Goal: Communication & Community: Ask a question

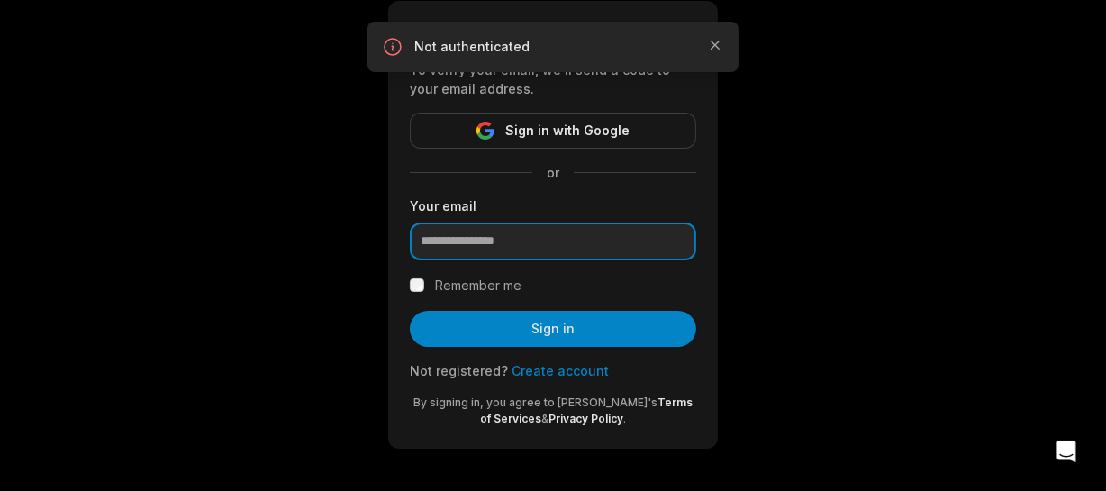
click at [556, 241] on input "email" at bounding box center [553, 241] width 286 height 38
type input "**********"
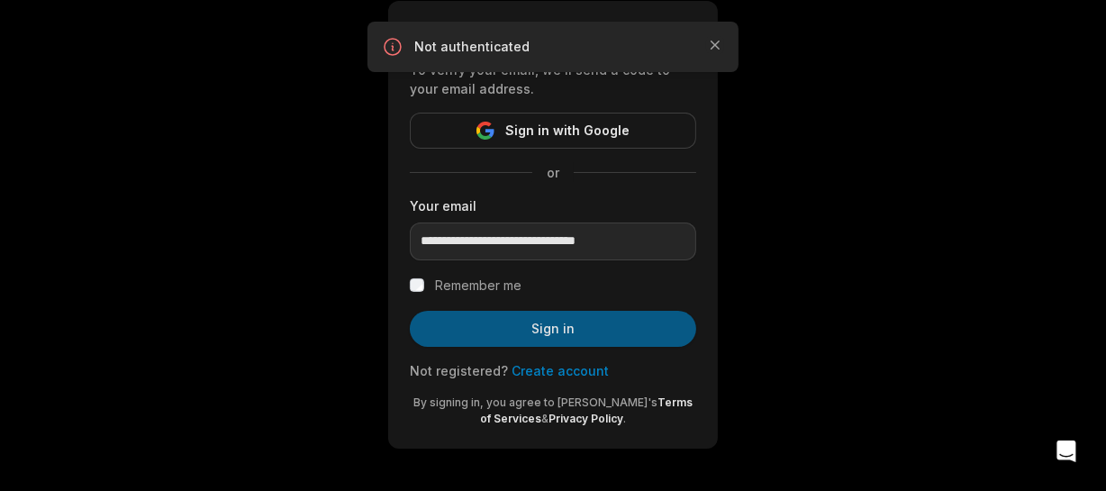
click at [558, 321] on button "Sign in" at bounding box center [553, 329] width 286 height 36
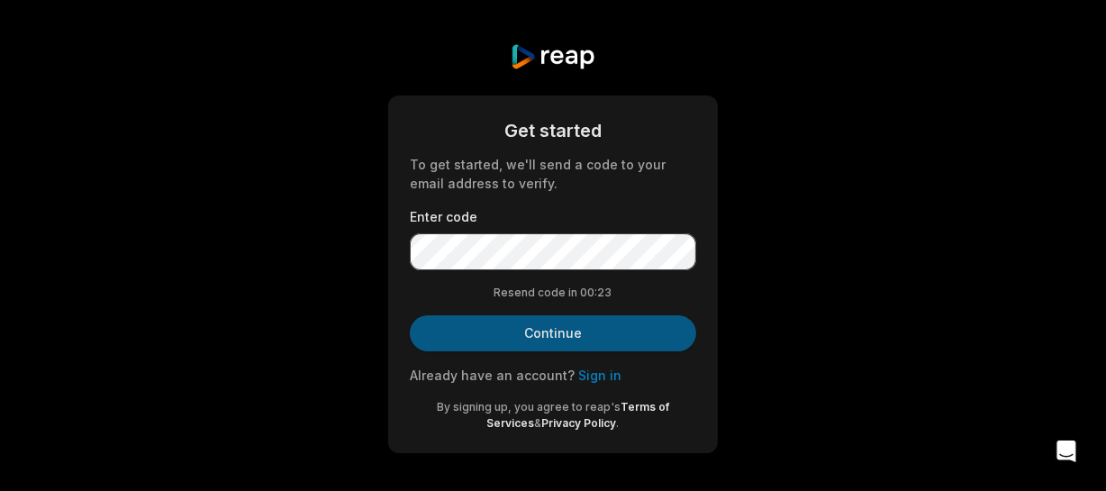
click at [495, 339] on button "Continue" at bounding box center [553, 333] width 286 height 36
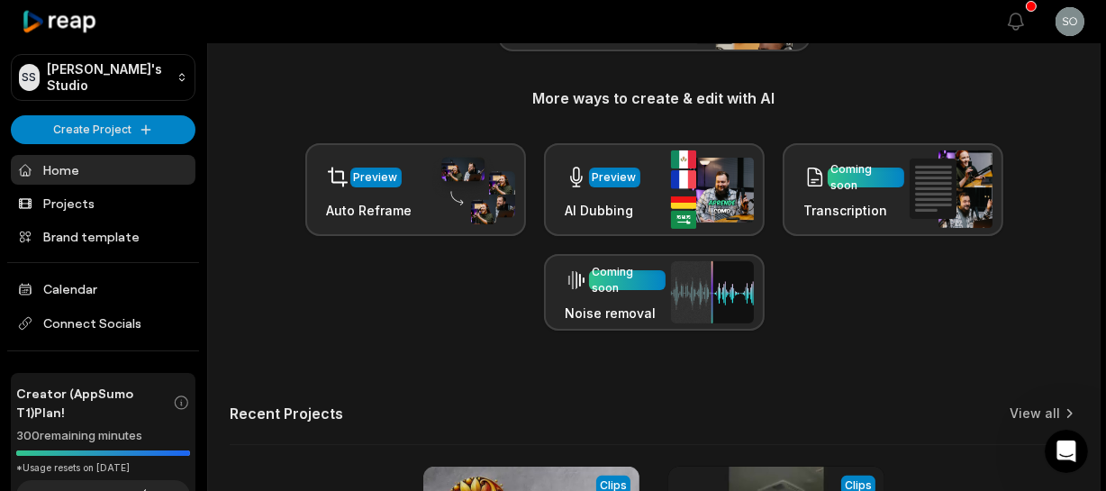
scroll to position [327, 0]
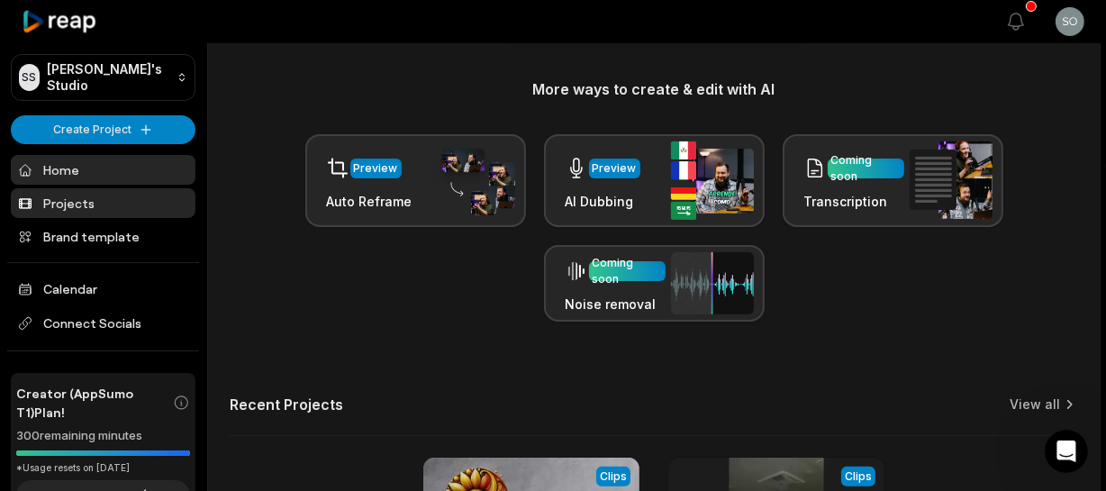
click at [52, 203] on link "Projects" at bounding box center [103, 203] width 185 height 30
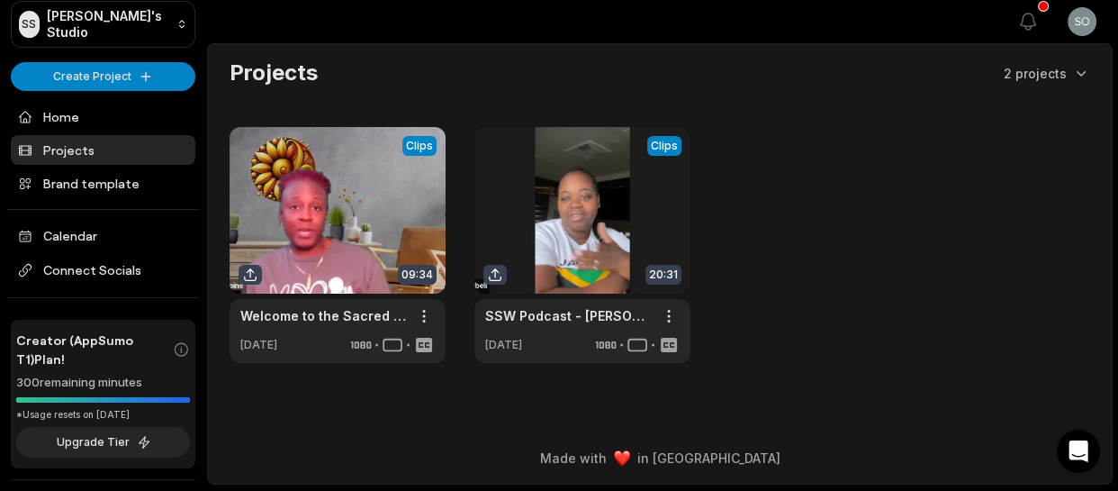
scroll to position [86, 0]
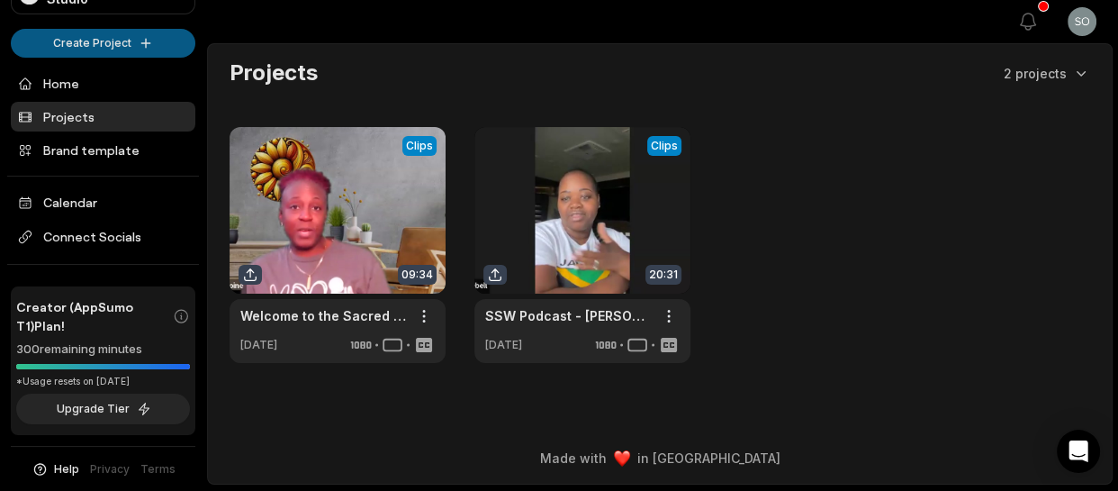
click at [124, 40] on html "SS Sophia's Studio Create Project Home Projects Brand template Calendar Connect…" at bounding box center [559, 245] width 1118 height 491
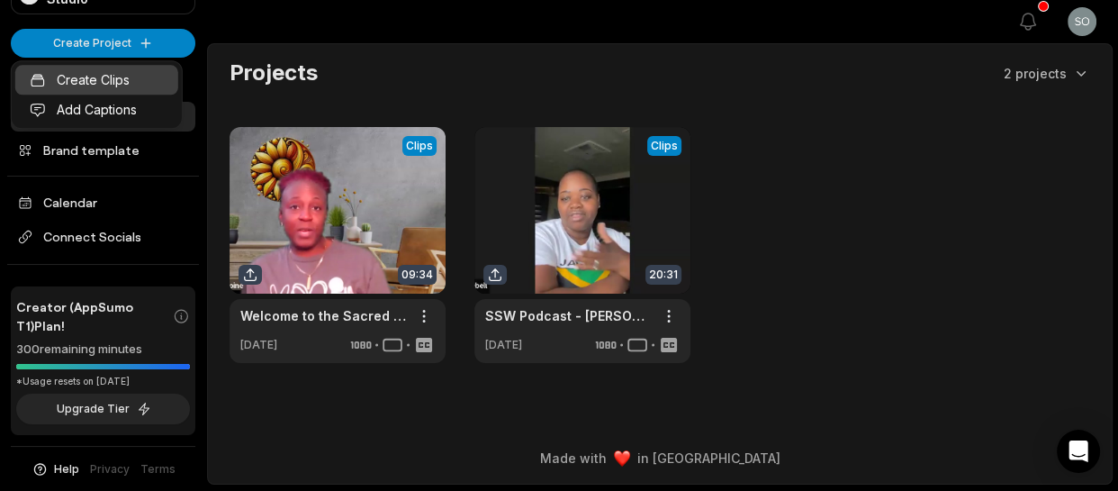
click at [107, 74] on link "Create Clips" at bounding box center [96, 80] width 163 height 30
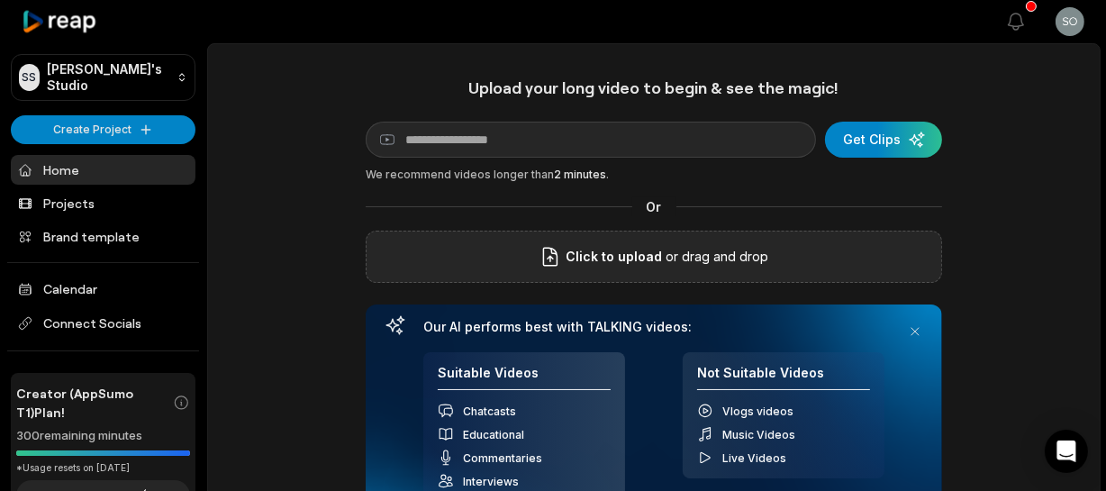
click at [655, 255] on span "Click to upload" at bounding box center [614, 257] width 96 height 22
click at [0, 0] on input "Click to upload" at bounding box center [0, 0] width 0 height 0
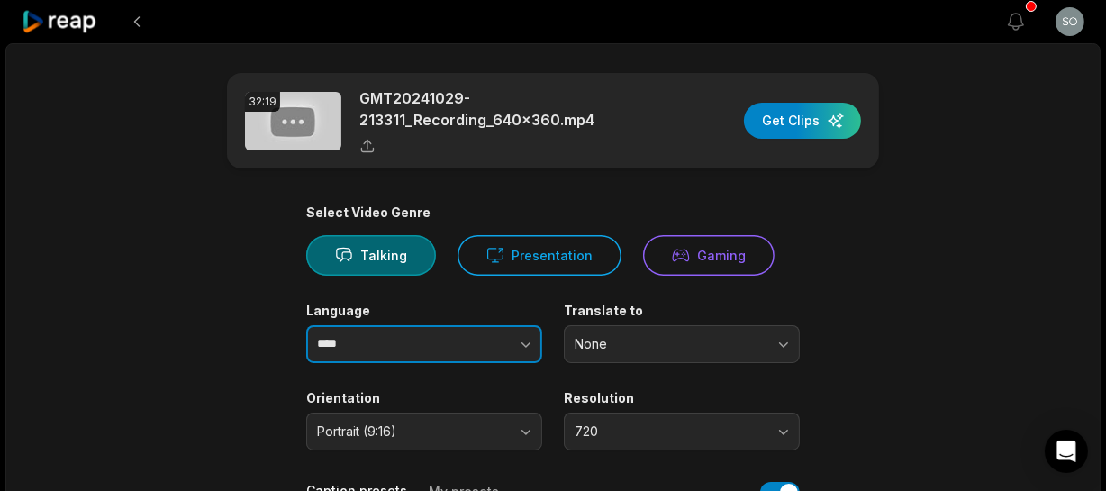
click at [501, 344] on button "button" at bounding box center [490, 344] width 103 height 38
type input "****"
click at [522, 342] on icon "button" at bounding box center [525, 344] width 9 height 5
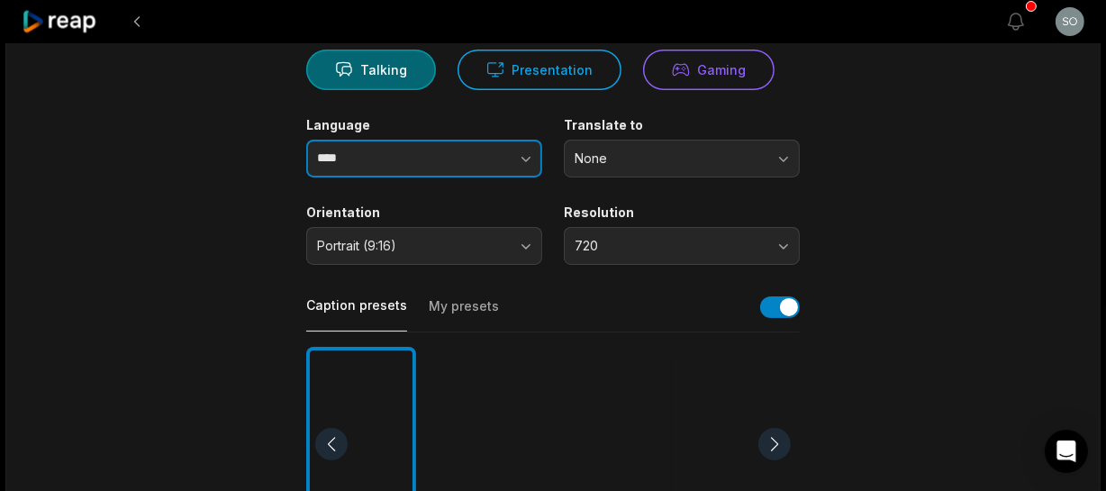
scroll to position [245, 0]
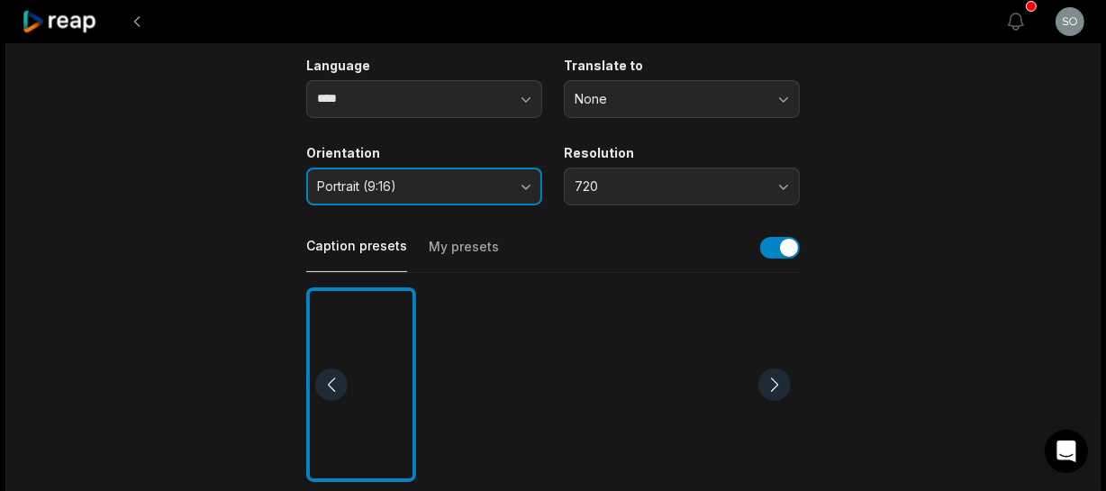
click at [530, 186] on button "Portrait (9:16)" at bounding box center [424, 186] width 236 height 38
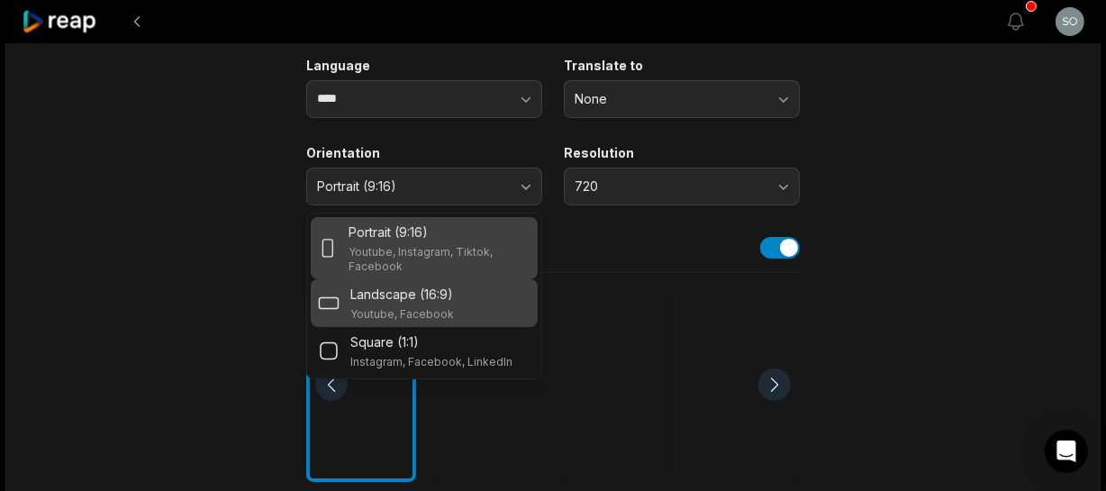
click at [480, 294] on div "Landscape (16:9) Youtube, Facebook" at bounding box center [424, 303] width 212 height 37
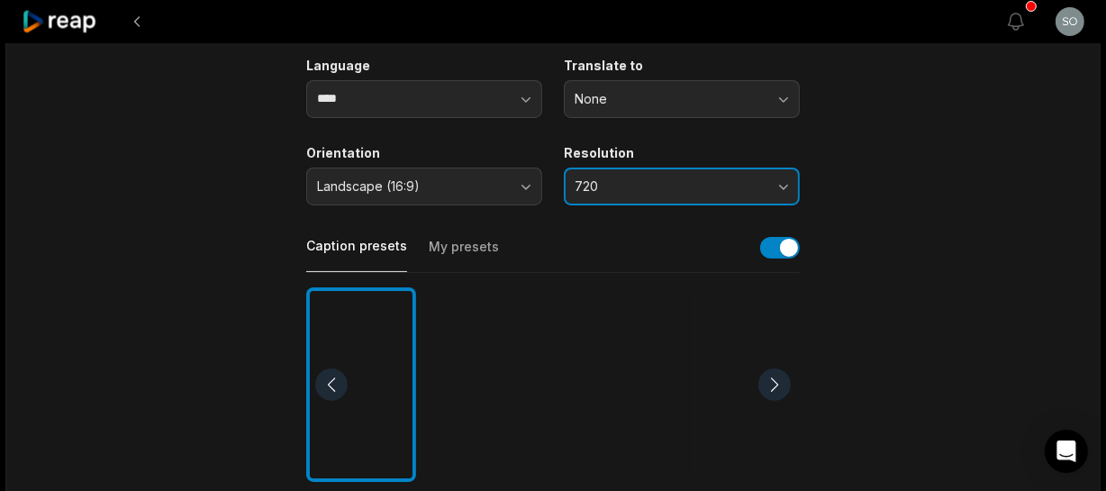
click at [790, 189] on button "720" at bounding box center [682, 186] width 236 height 38
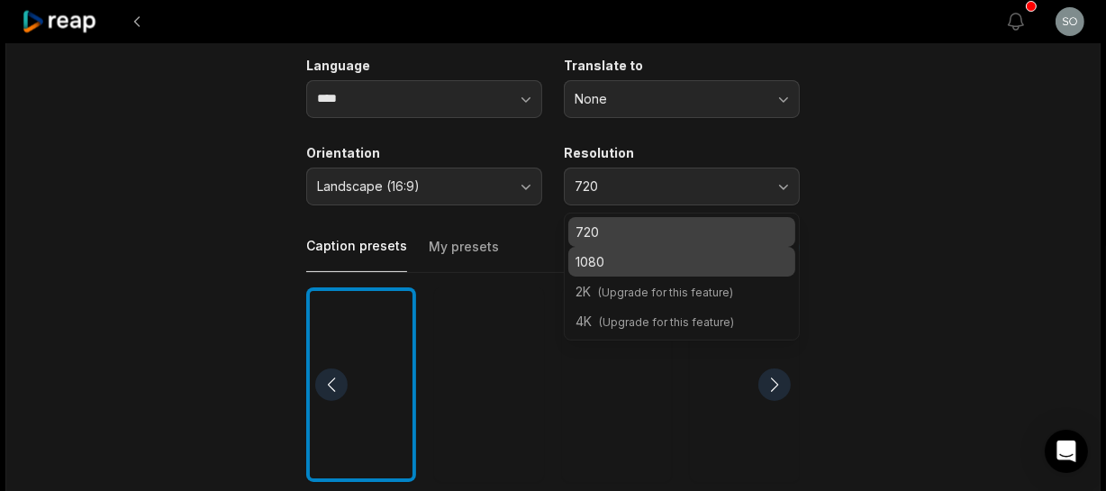
click at [756, 255] on p "1080" at bounding box center [681, 261] width 212 height 19
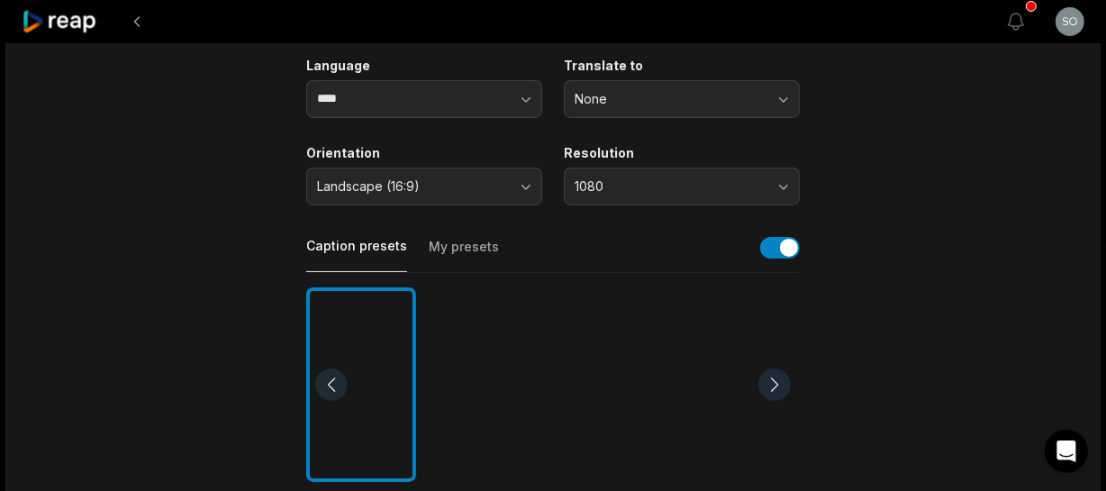
click at [888, 197] on main "32:19 GMT20241029-213311_Recording_640x360.mp4 Get Clips Select Video Genre Tal…" at bounding box center [553, 379] width 872 height 1103
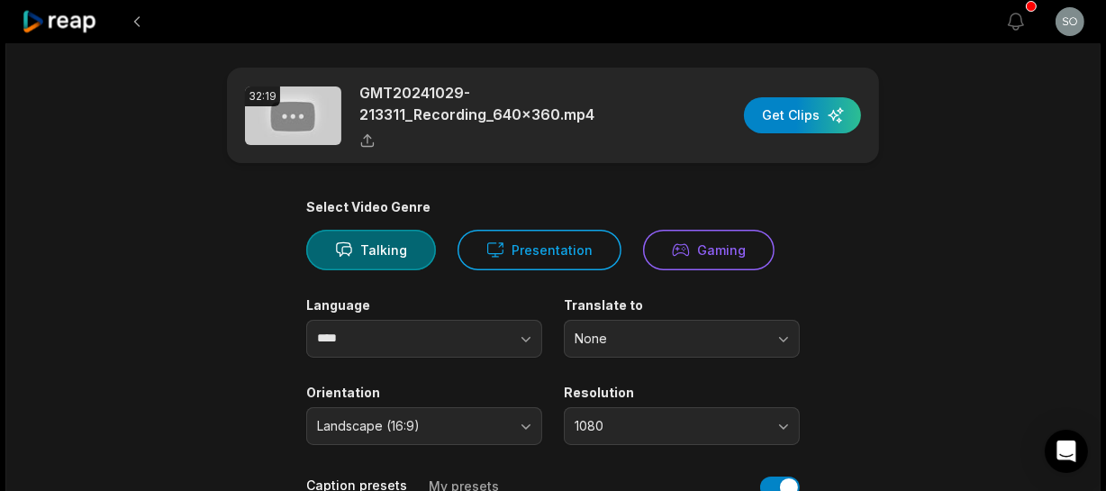
scroll to position [0, 0]
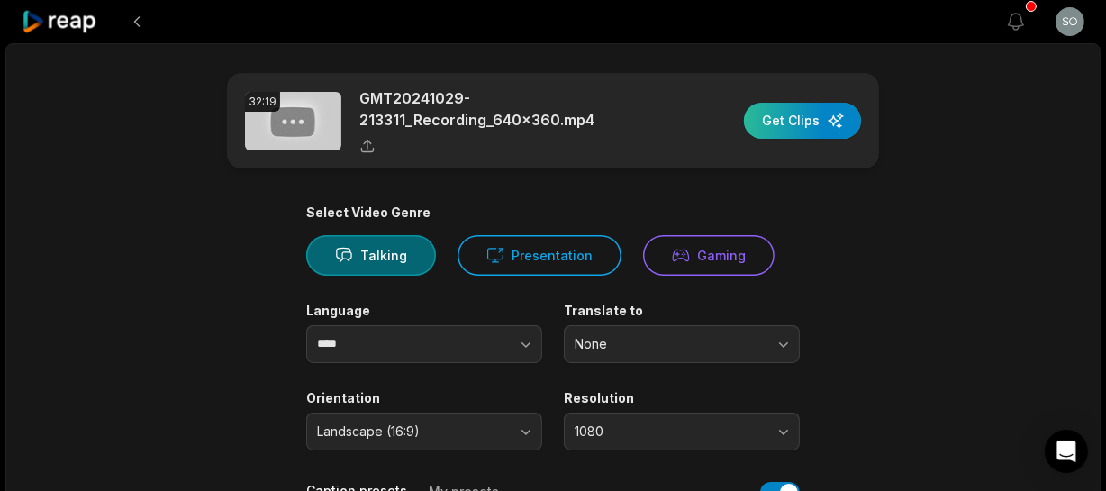
click at [786, 122] on div "button" at bounding box center [802, 121] width 117 height 36
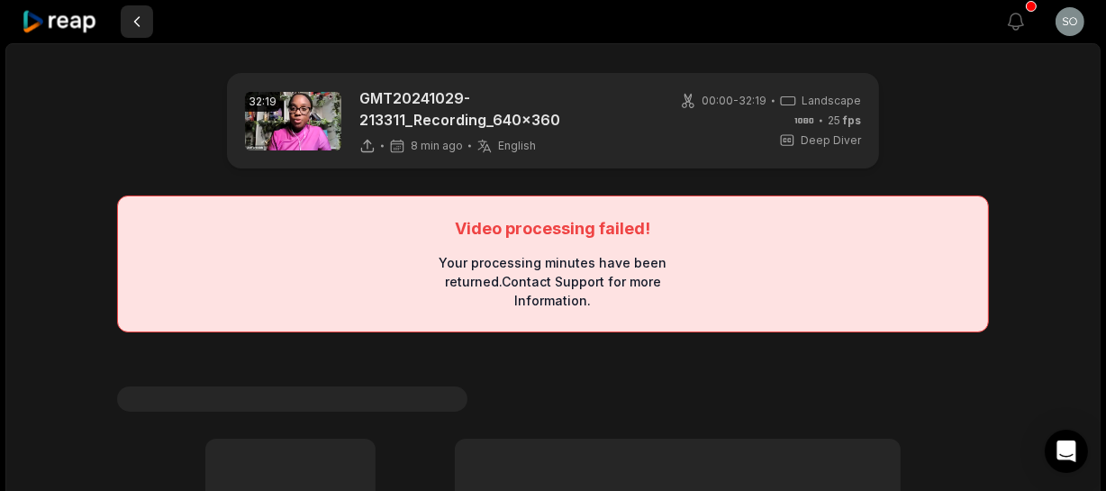
click at [128, 24] on button at bounding box center [137, 21] width 32 height 32
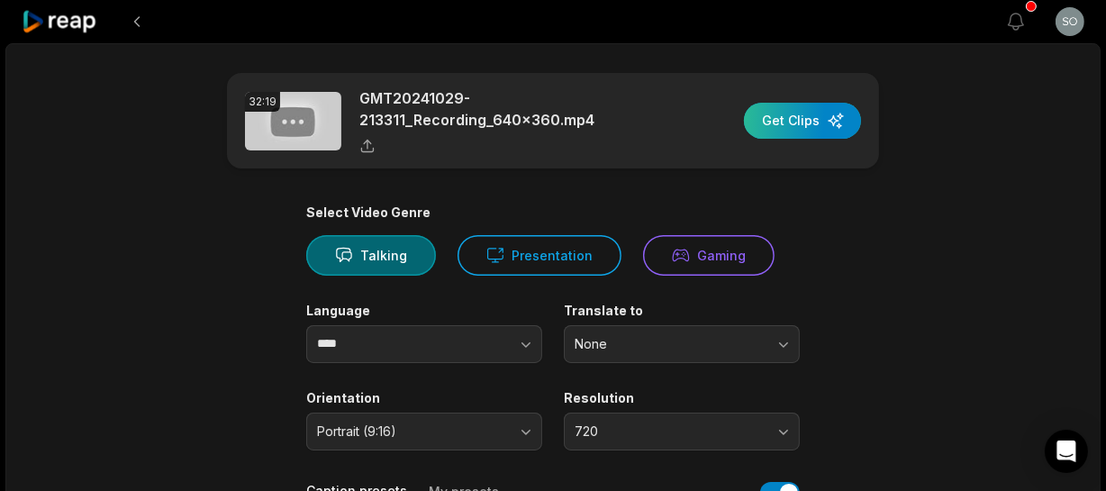
click at [815, 117] on div "button" at bounding box center [802, 121] width 117 height 36
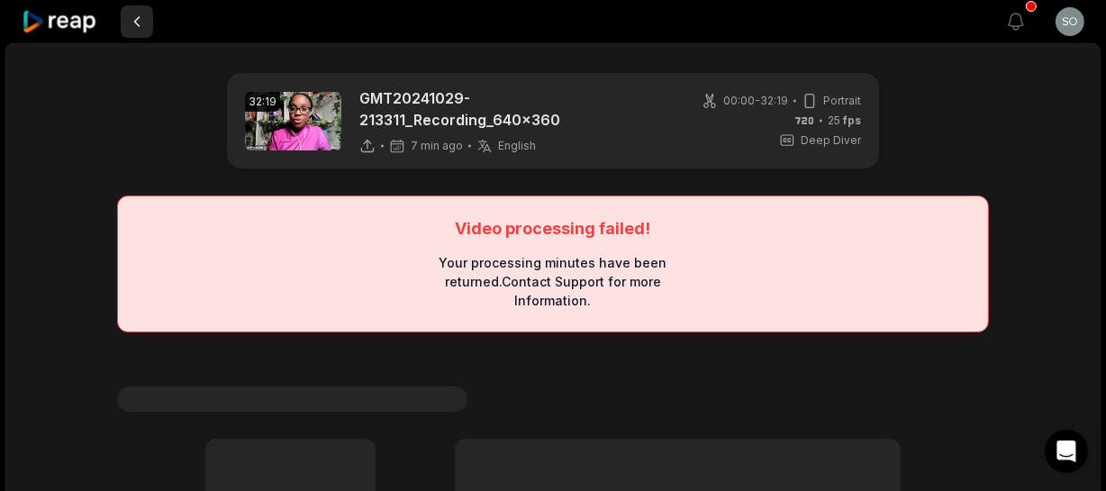
click at [142, 19] on button at bounding box center [137, 21] width 32 height 32
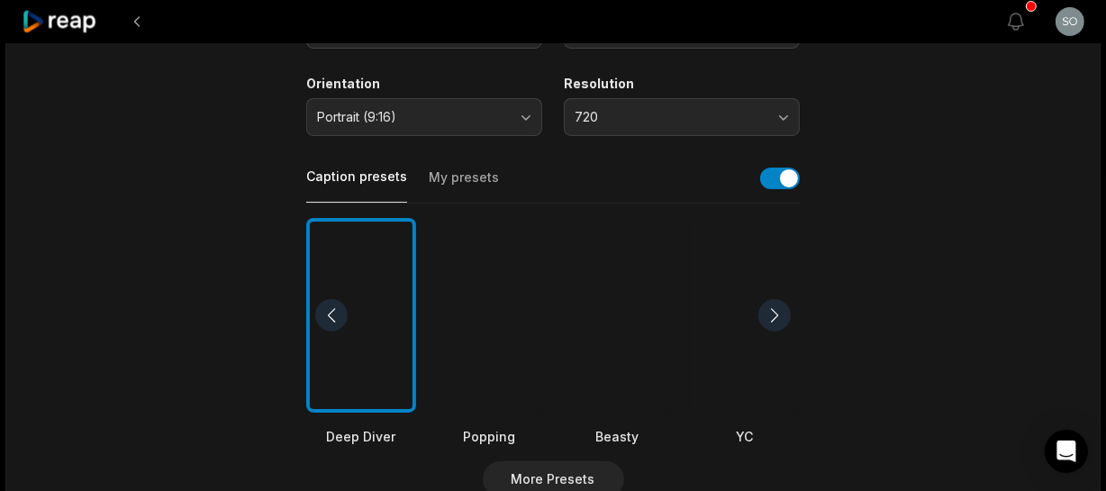
scroll to position [327, 0]
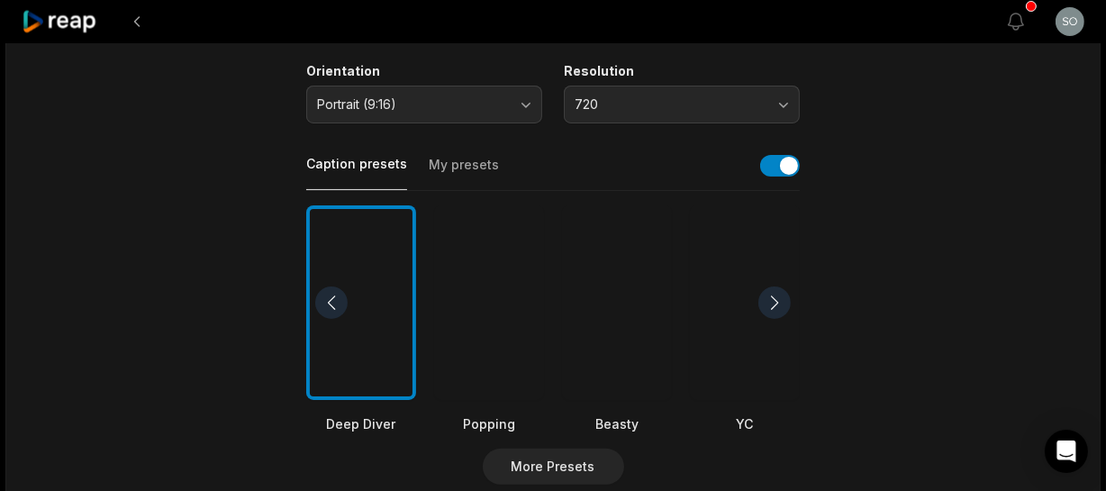
click at [445, 165] on button "My presets" at bounding box center [464, 173] width 70 height 34
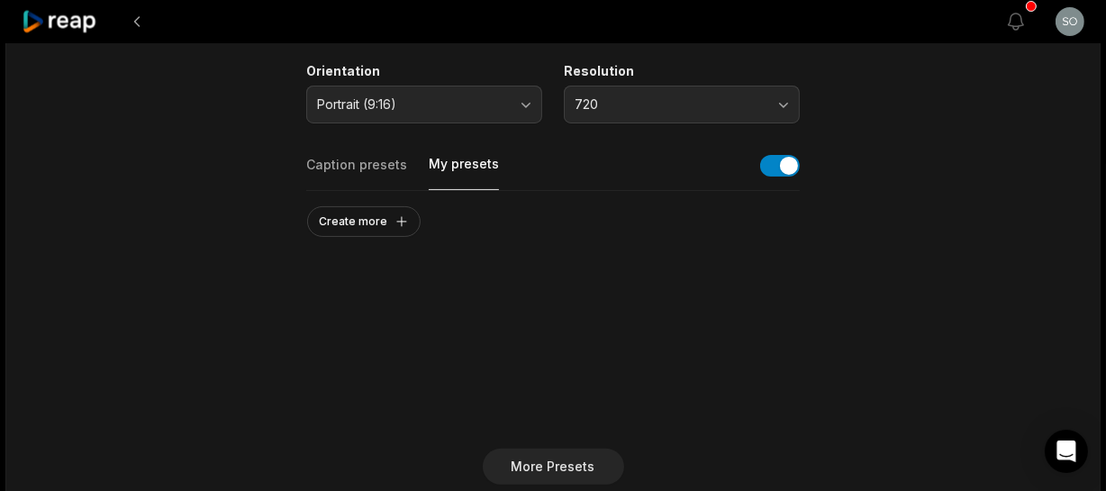
click at [378, 160] on button "Caption presets" at bounding box center [356, 173] width 101 height 34
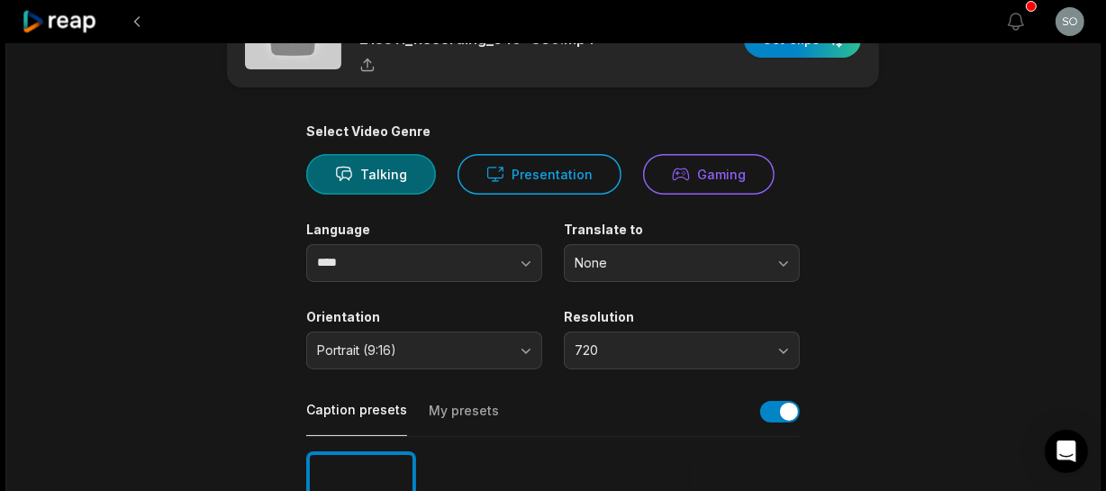
scroll to position [0, 0]
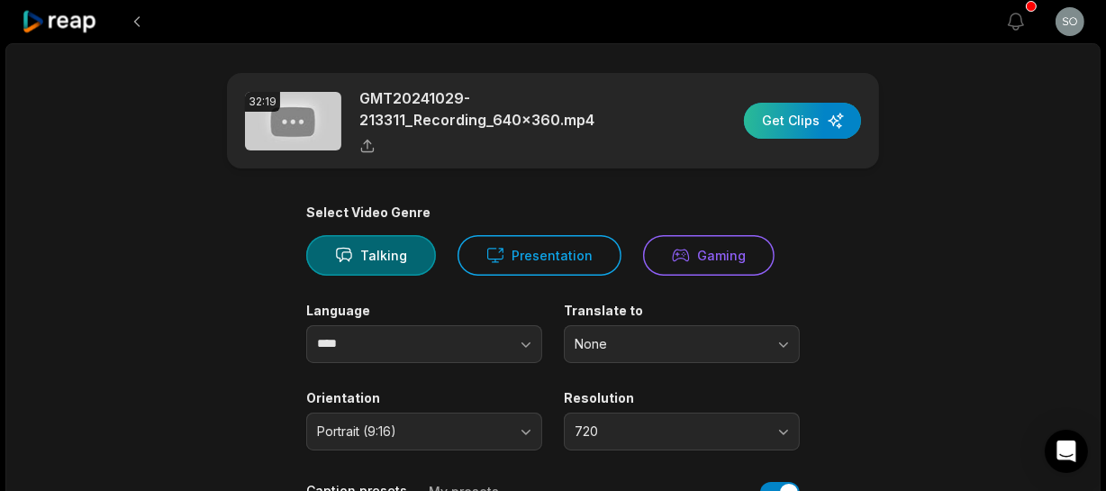
click at [818, 124] on div "button" at bounding box center [802, 121] width 117 height 36
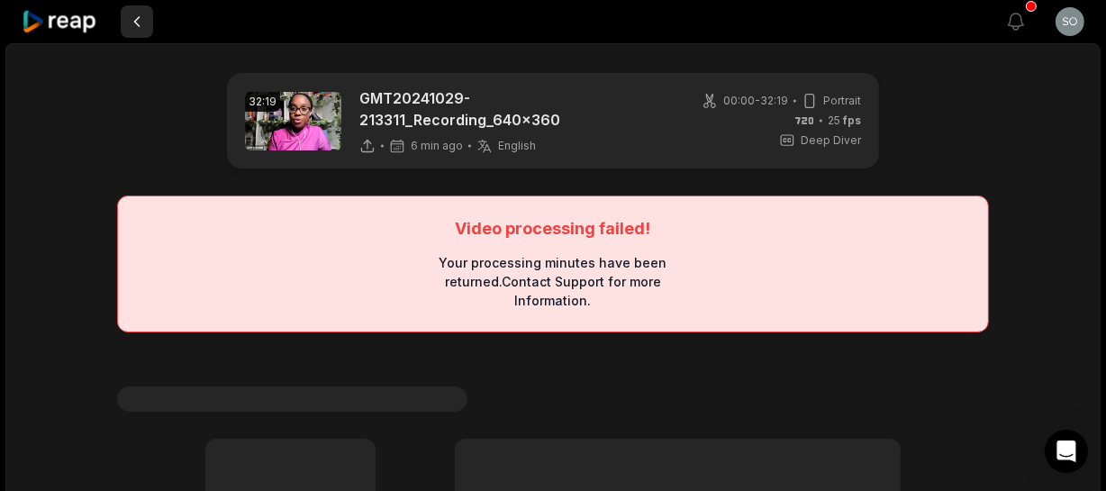
click at [141, 14] on button at bounding box center [137, 21] width 32 height 32
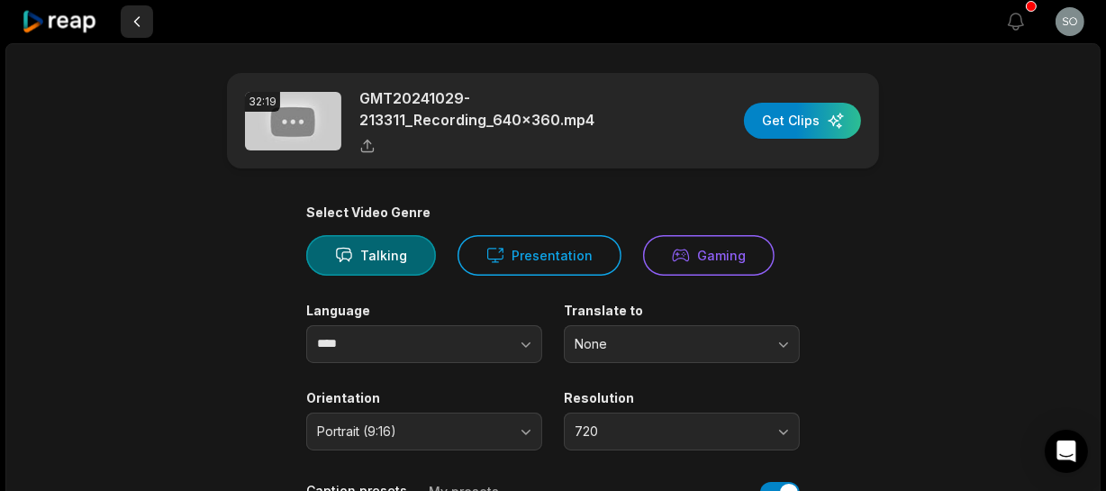
click at [134, 18] on button at bounding box center [137, 21] width 32 height 32
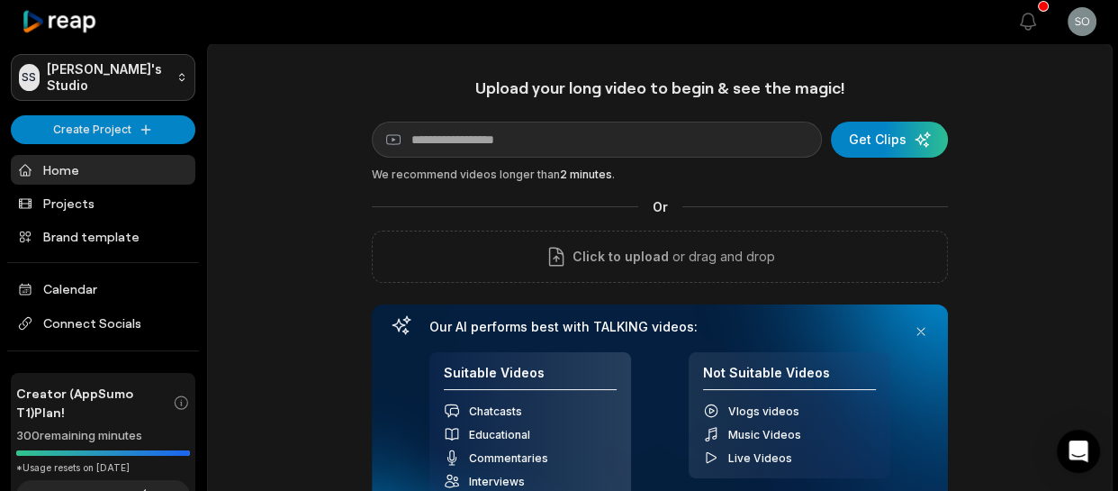
click at [96, 74] on html "SS Sophia's Studio Create Project Home Projects Brand template Calendar Connect…" at bounding box center [559, 245] width 1118 height 491
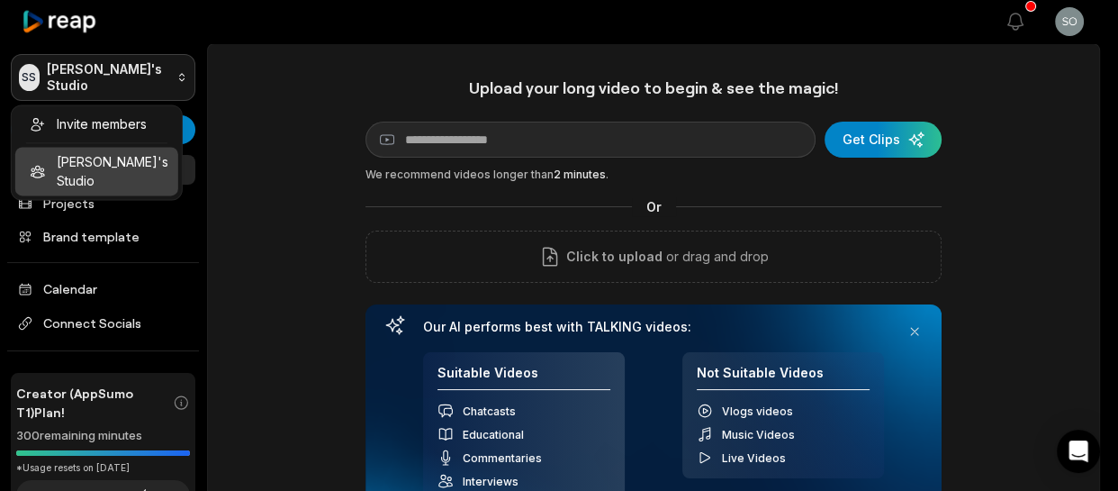
click at [96, 74] on html "SS Sophia's Studio Create Project Home Projects Brand template Calendar Connect…" at bounding box center [559, 245] width 1118 height 491
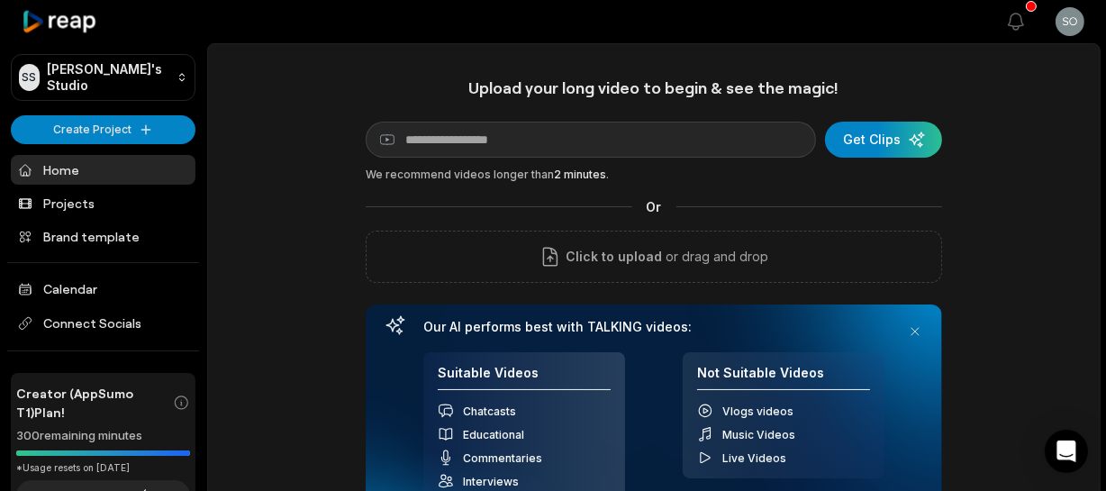
click at [63, 163] on link "Home" at bounding box center [103, 170] width 185 height 30
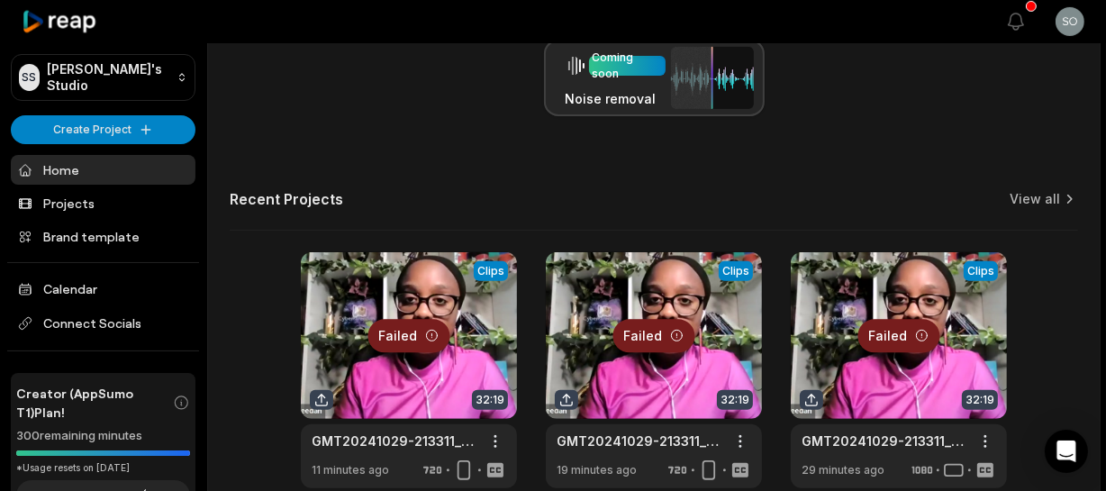
scroll to position [573, 0]
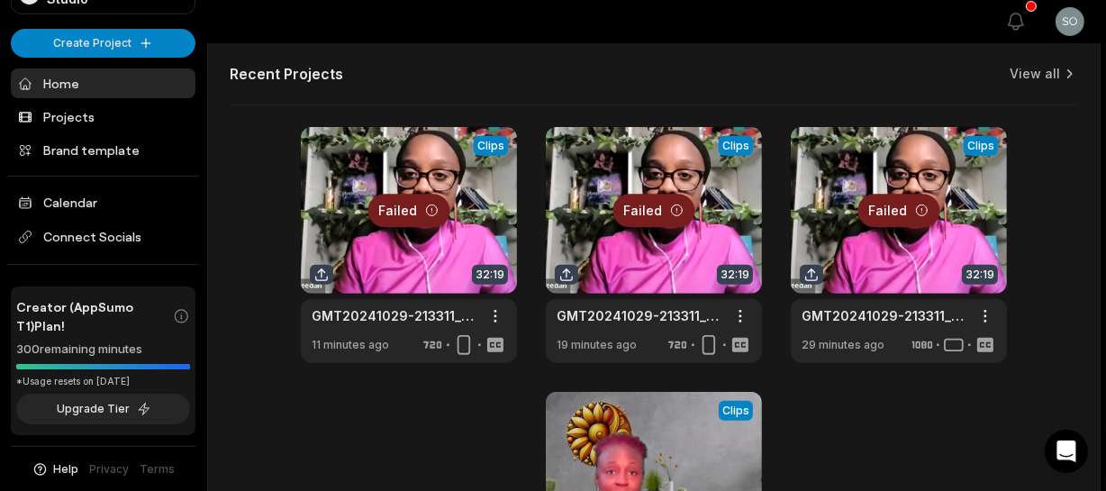
scroll to position [478, 0]
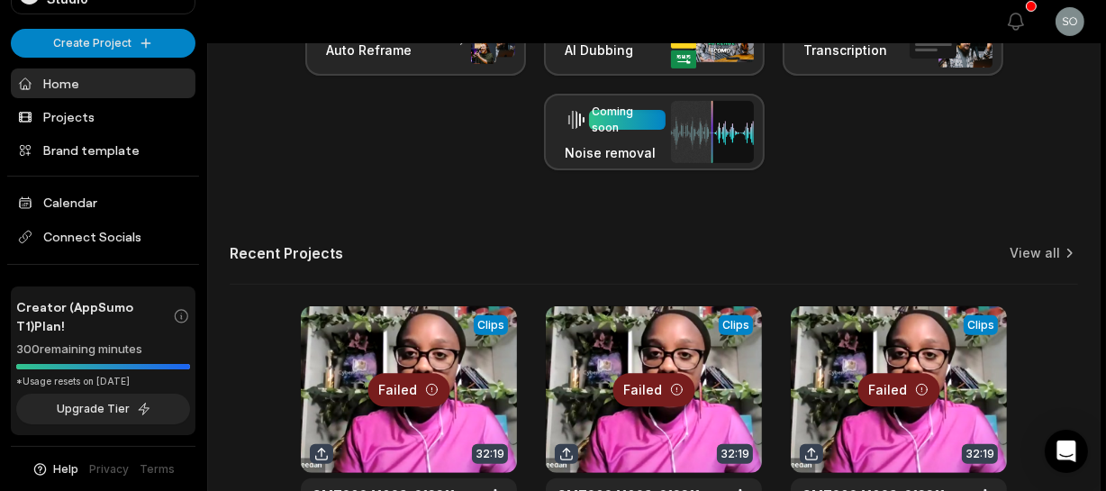
click at [484, 323] on div at bounding box center [409, 424] width 216 height 236
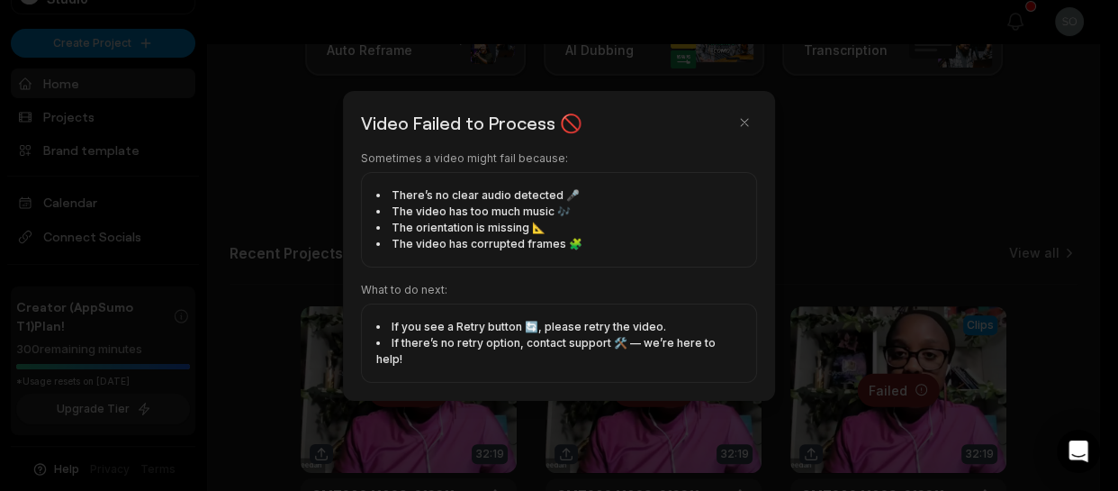
click at [934, 217] on div at bounding box center [559, 245] width 1118 height 491
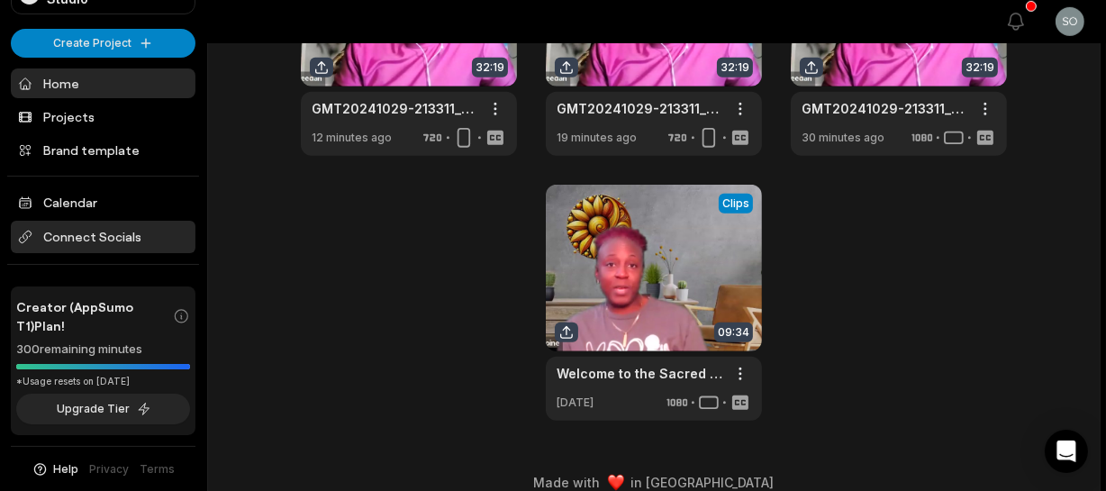
scroll to position [888, 0]
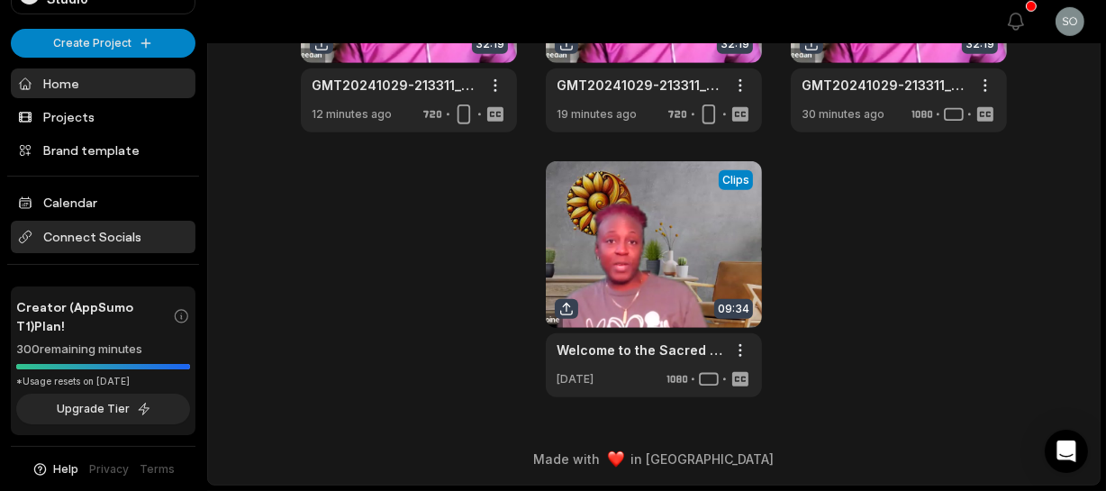
click at [97, 239] on span "Connect Socials" at bounding box center [103, 237] width 185 height 32
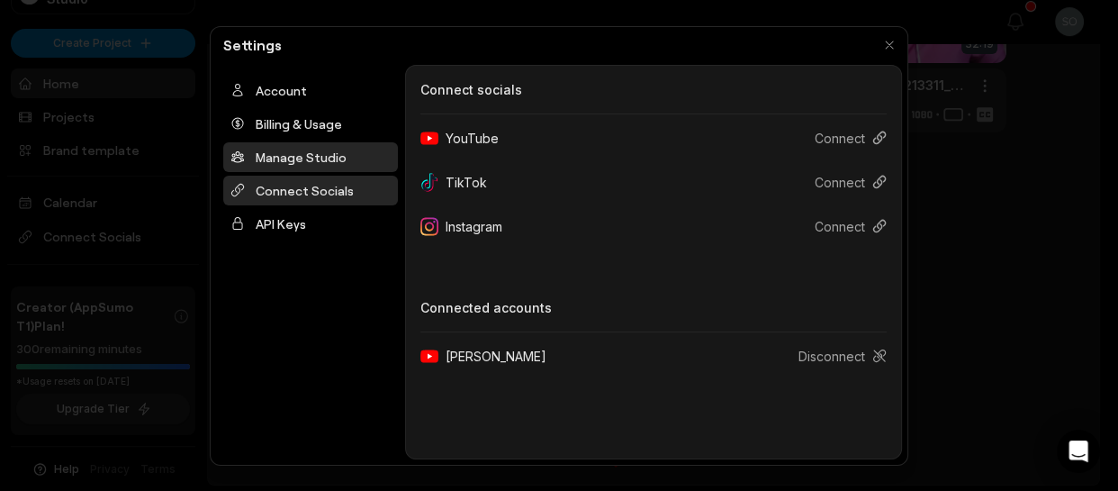
click at [347, 157] on div "Manage Studio" at bounding box center [310, 157] width 175 height 30
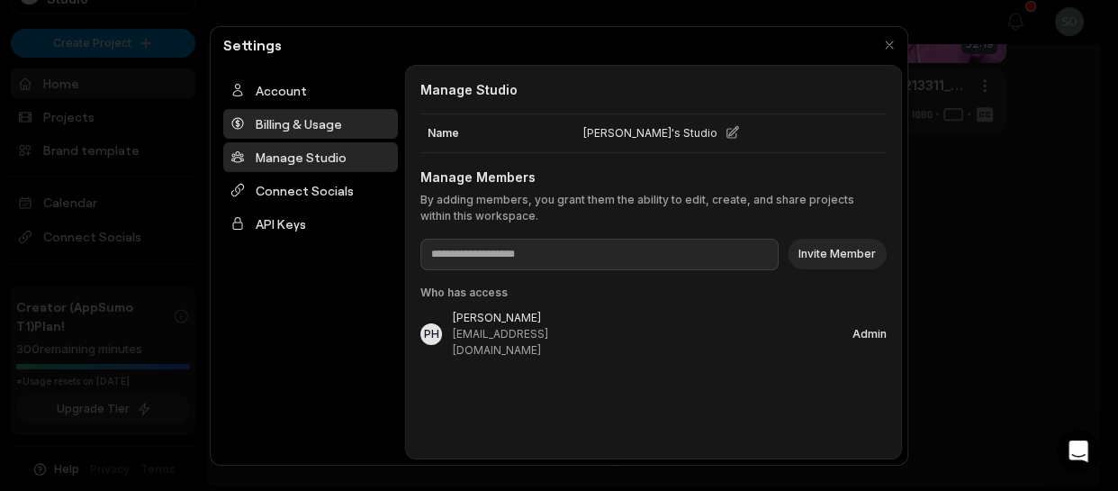
click at [316, 127] on div "Billing & Usage" at bounding box center [310, 124] width 175 height 30
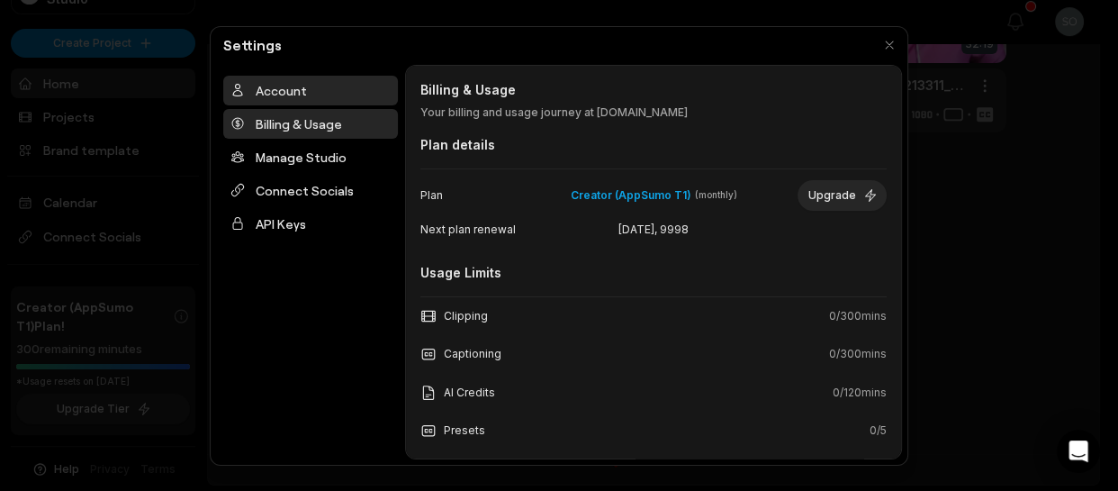
click at [288, 93] on div "Account" at bounding box center [310, 91] width 175 height 30
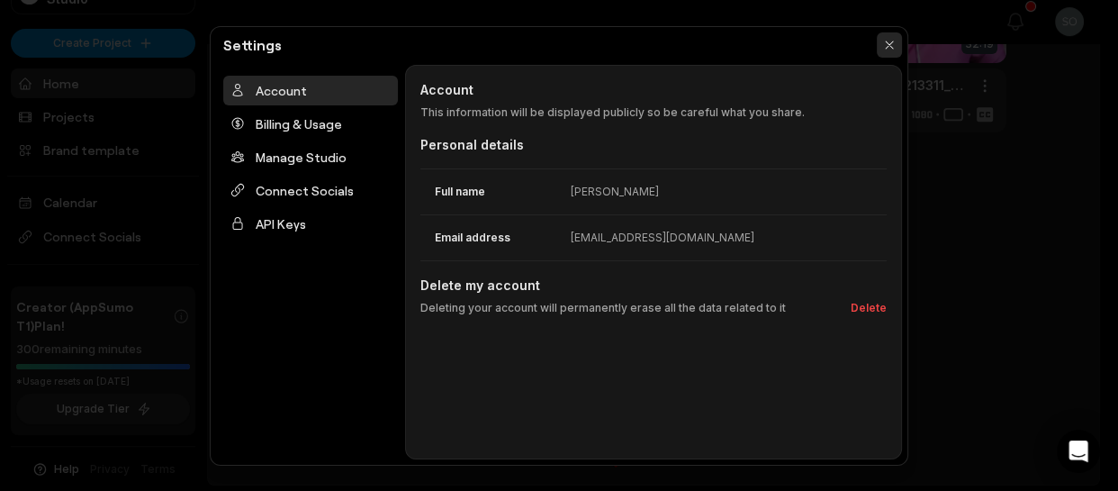
click at [892, 42] on button "button" at bounding box center [889, 44] width 25 height 25
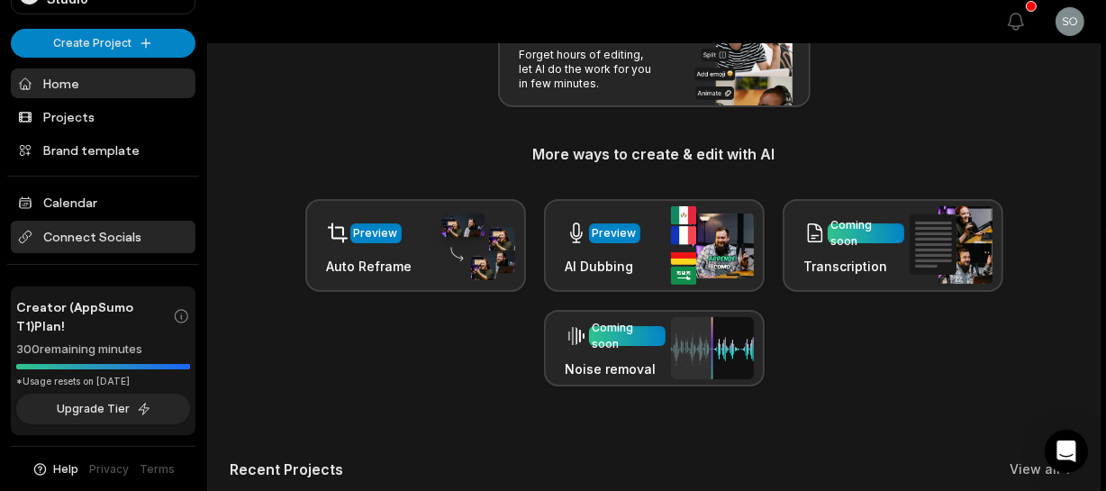
scroll to position [327, 0]
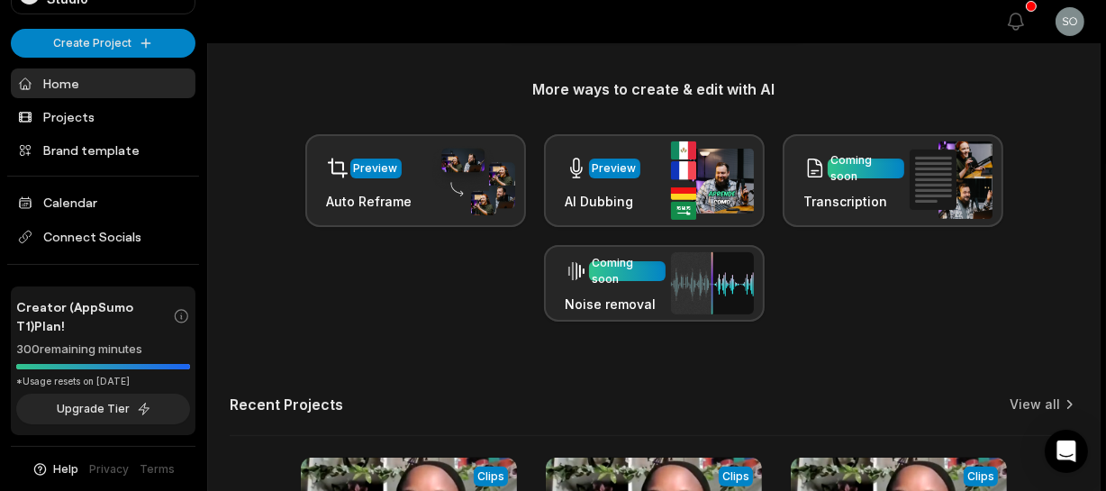
click at [54, 467] on span "Help" at bounding box center [66, 469] width 25 height 16
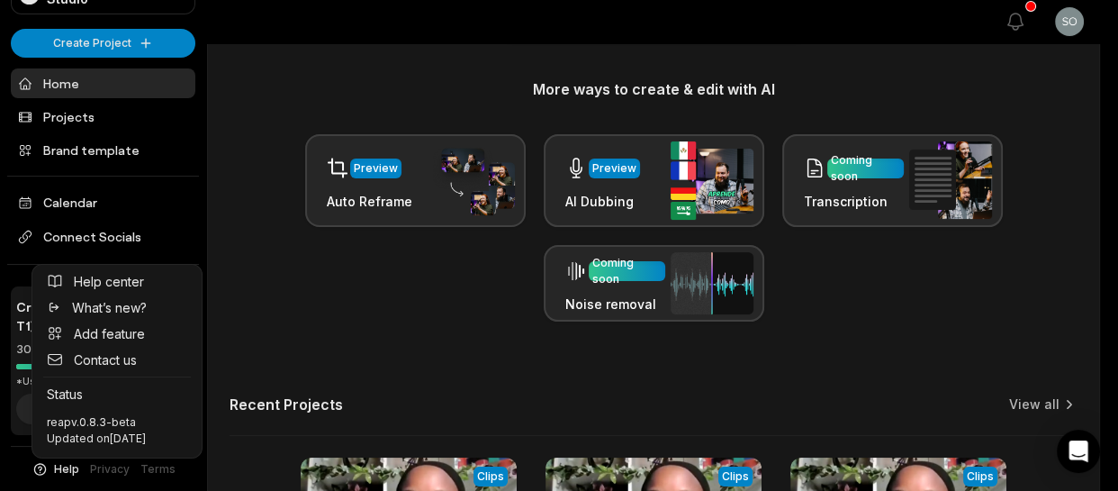
click at [415, 274] on div "SS [PERSON_NAME]'s Studio Create Project Home Projects Brand template Calendar …" at bounding box center [553, 362] width 1106 height 1378
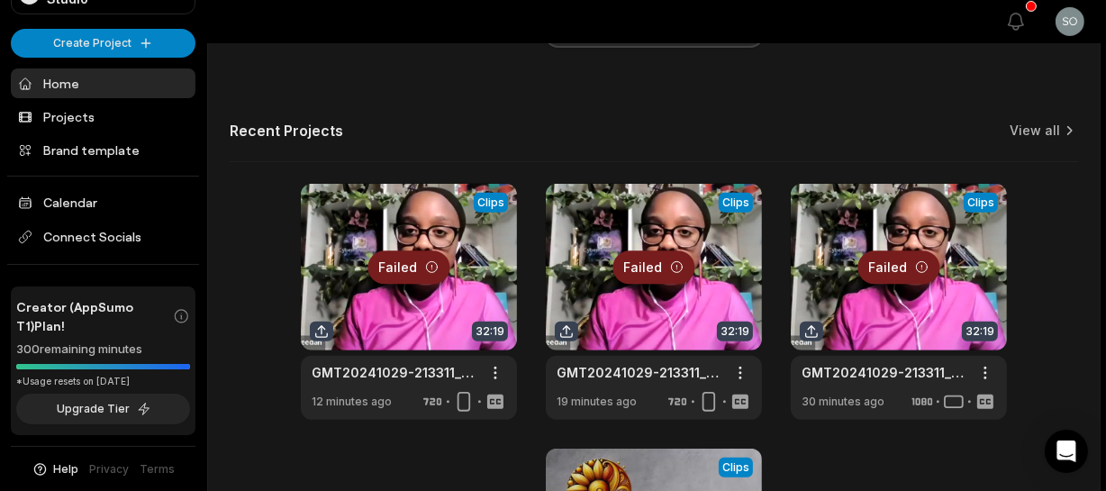
scroll to position [655, 0]
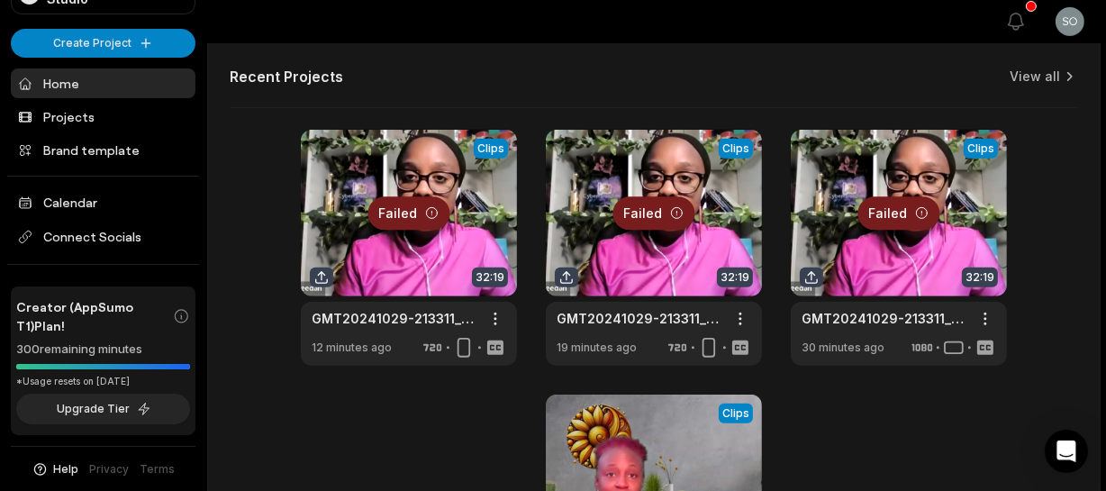
click at [431, 211] on div at bounding box center [409, 248] width 216 height 236
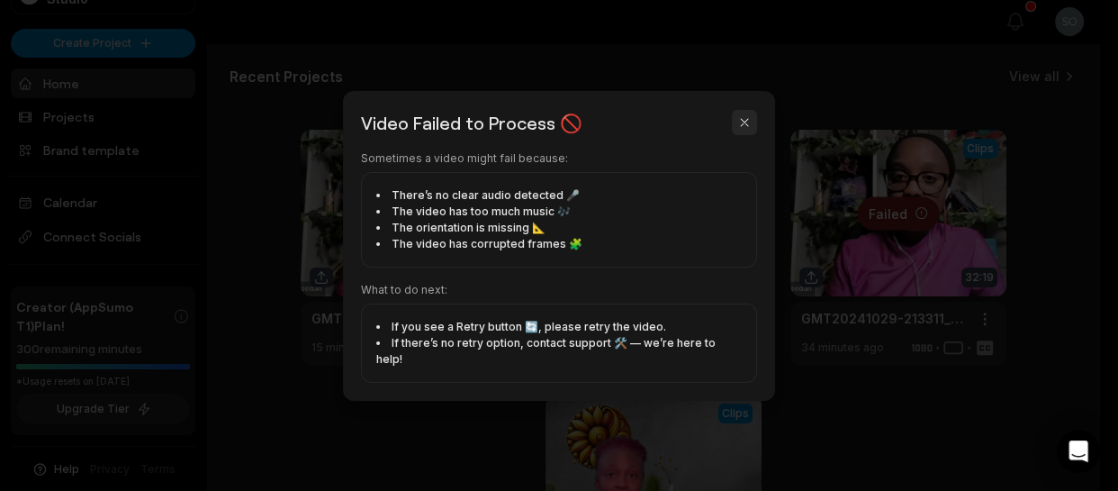
click at [744, 130] on button "button" at bounding box center [744, 122] width 25 height 25
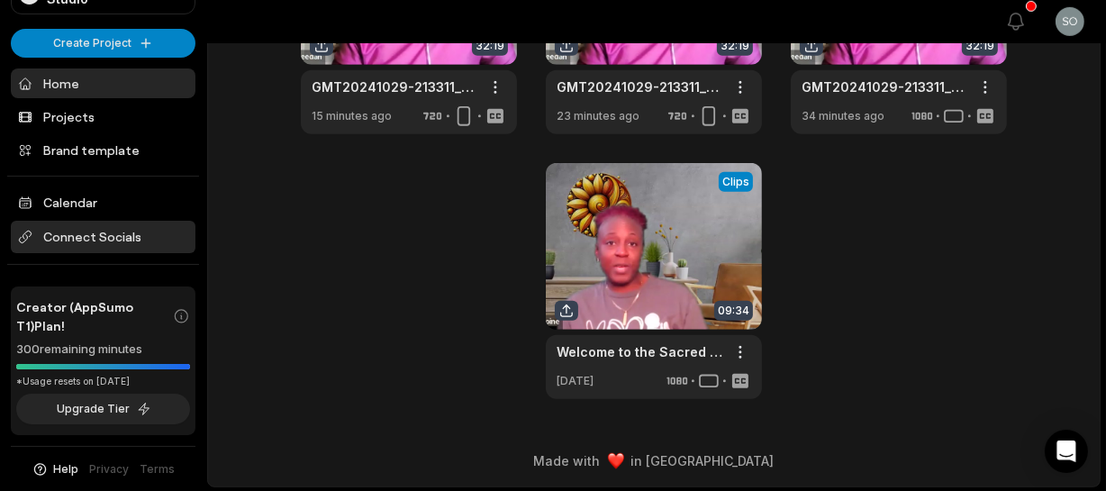
scroll to position [888, 0]
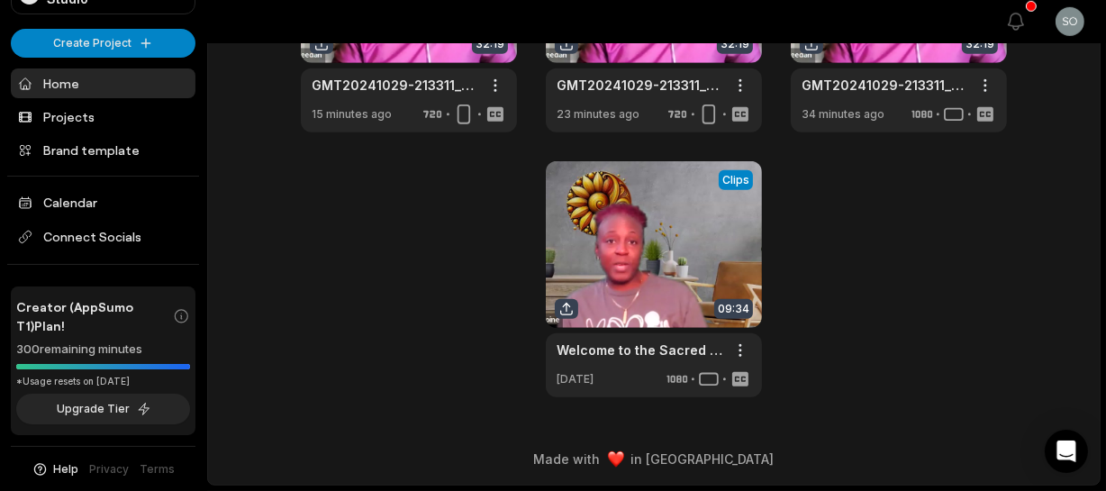
click at [54, 464] on span "Help" at bounding box center [66, 469] width 25 height 16
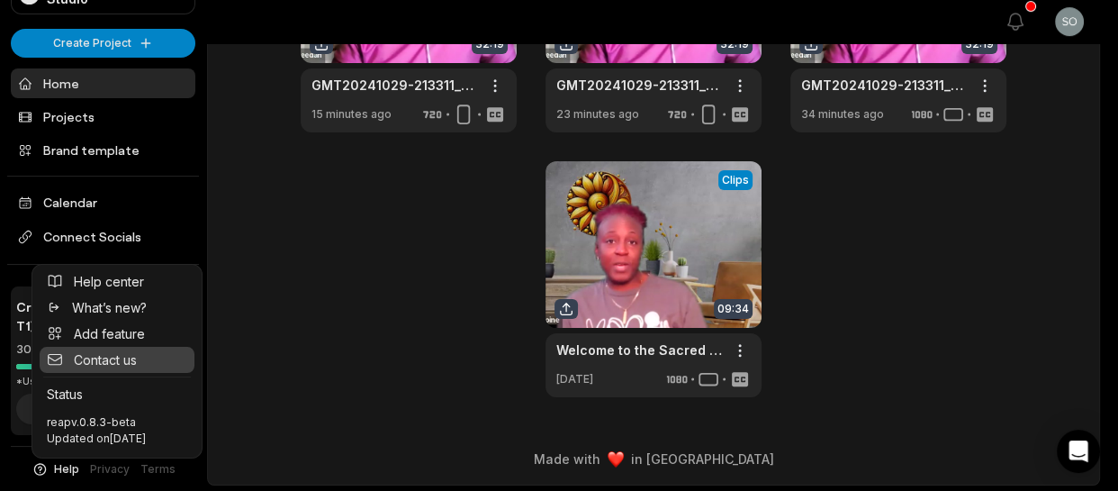
click at [122, 353] on span "Contact us" at bounding box center [105, 359] width 63 height 19
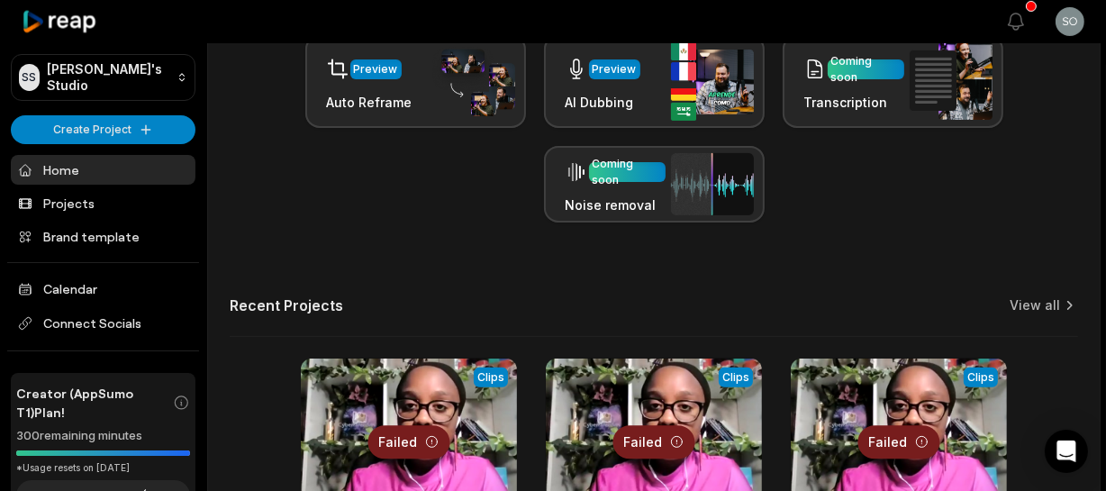
scroll to position [396, 0]
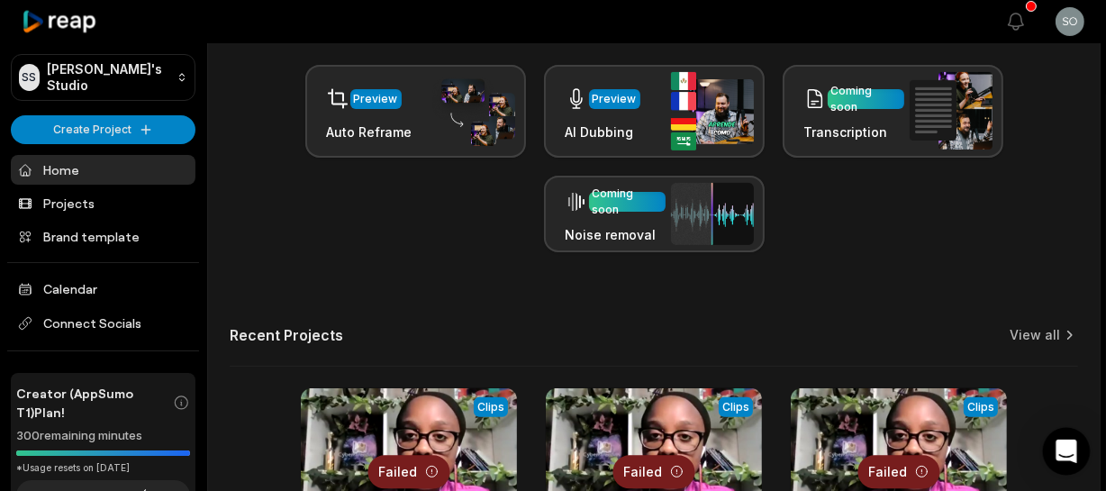
click at [1062, 446] on icon "Open Intercom Messenger" at bounding box center [1065, 450] width 21 height 23
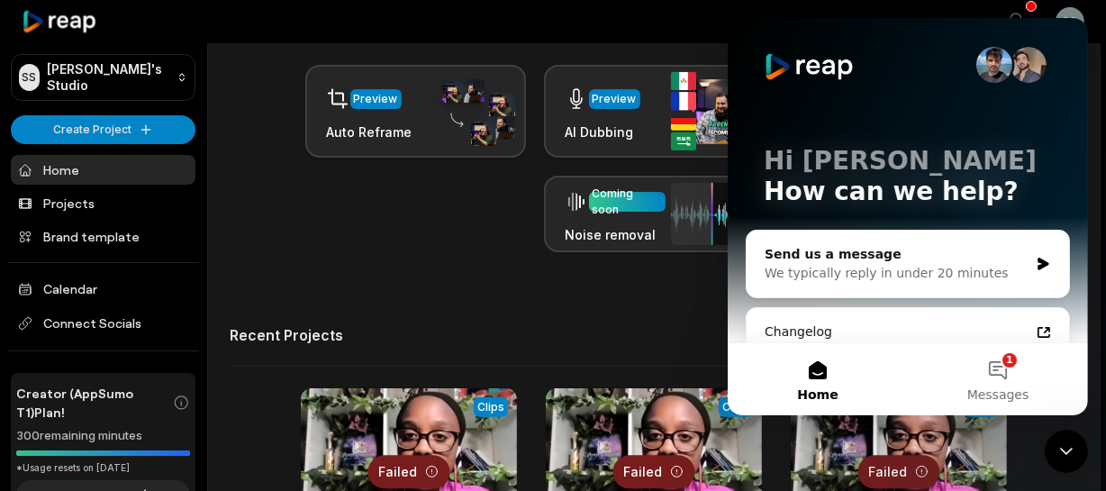
scroll to position [0, 0]
click at [920, 267] on div "We typically reply in under 20 minutes" at bounding box center [895, 273] width 264 height 19
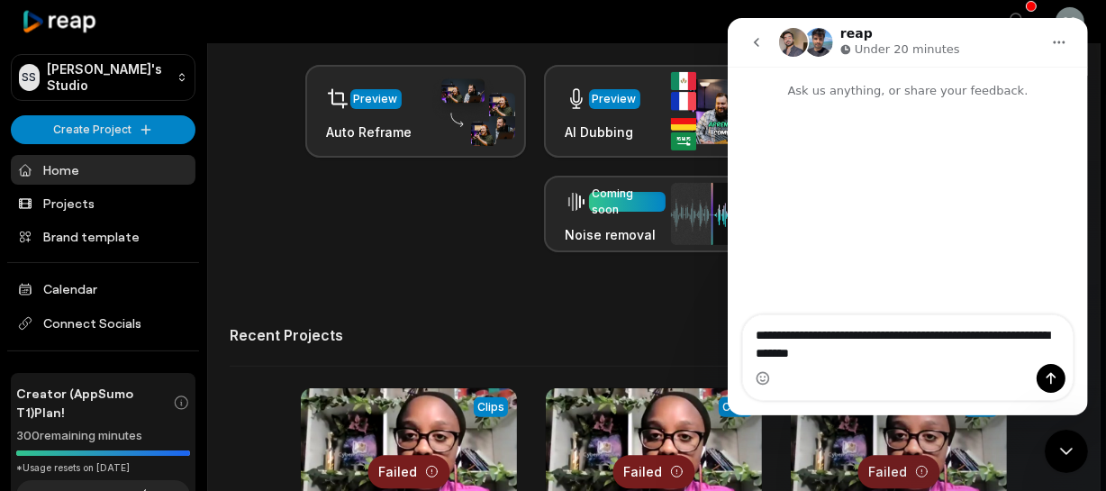
type textarea "**********"
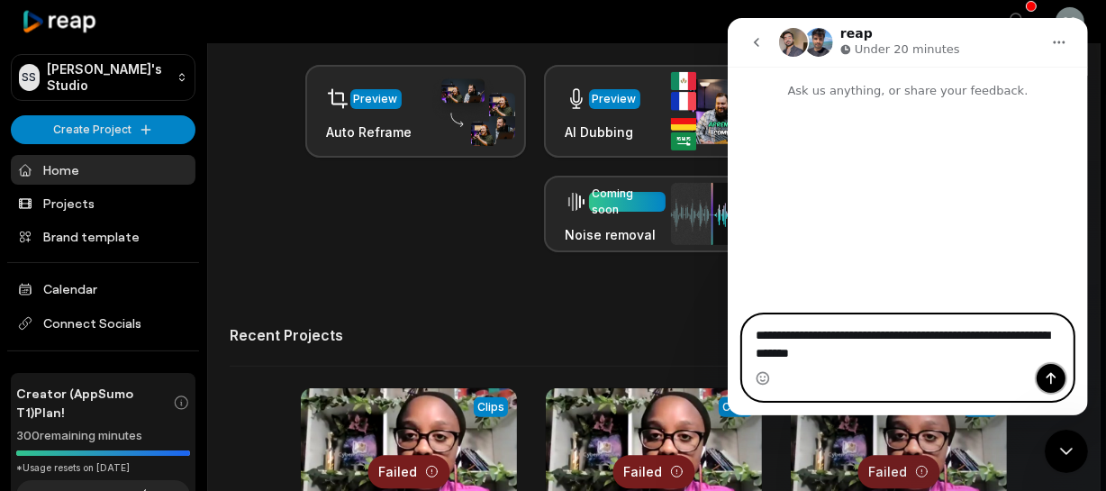
click at [1047, 375] on icon "Send a message…" at bounding box center [1050, 379] width 10 height 12
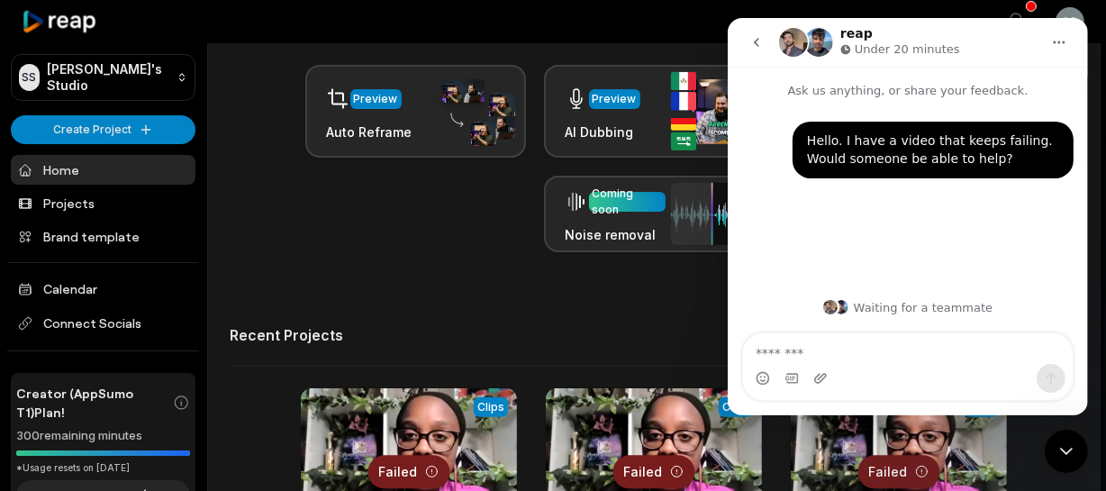
click at [750, 45] on icon "go back" at bounding box center [755, 42] width 14 height 14
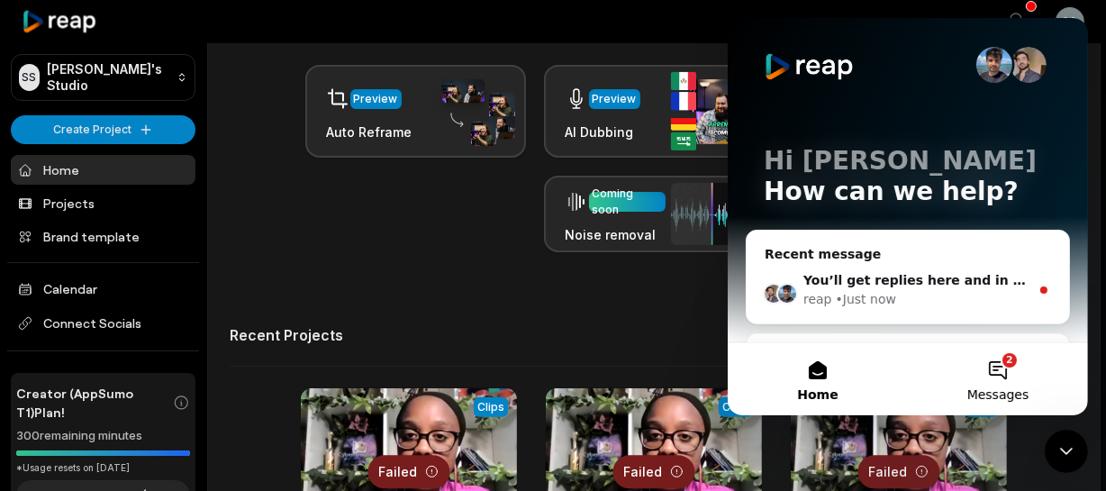
click at [1001, 366] on button "2 Messages" at bounding box center [997, 379] width 180 height 72
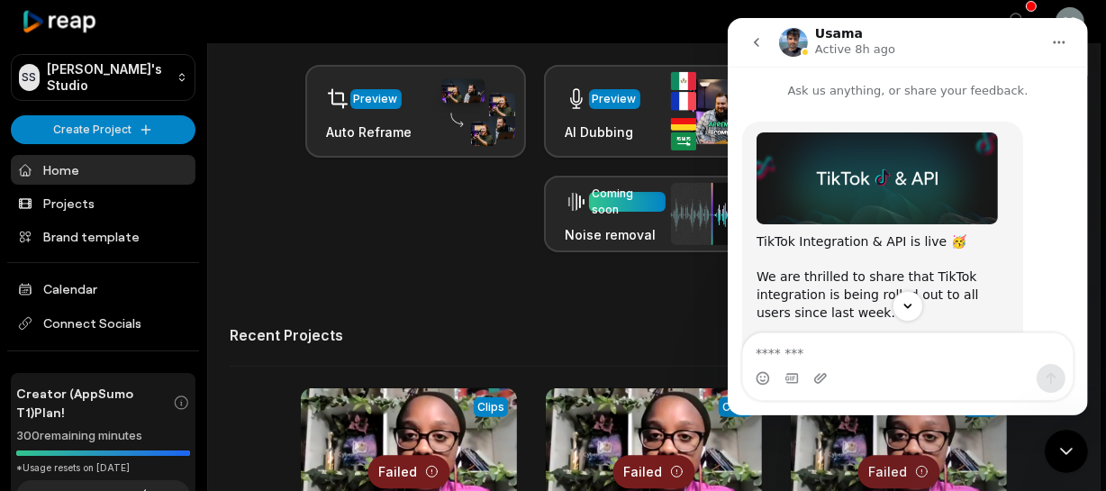
click at [754, 46] on icon "go back" at bounding box center [755, 42] width 14 height 14
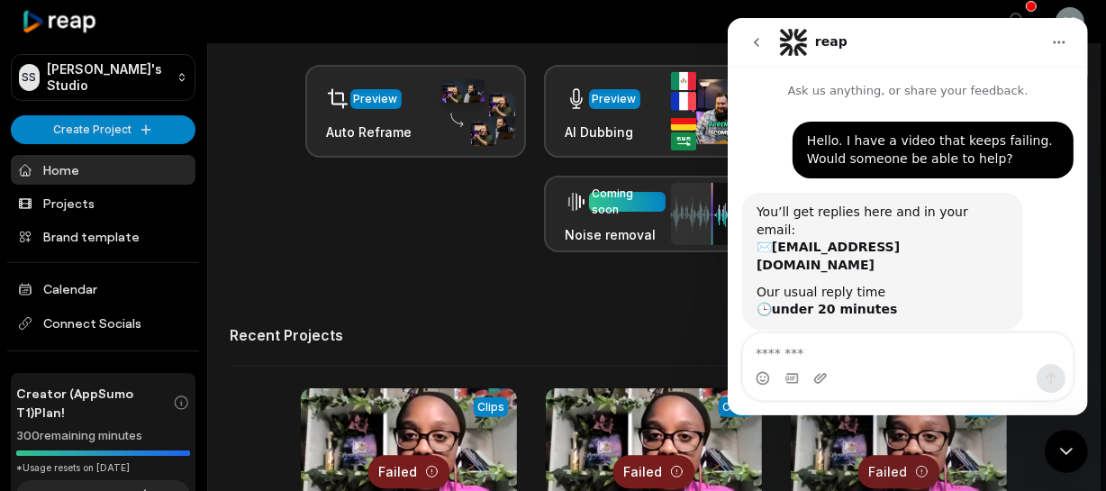
click at [694, 26] on div at bounding box center [606, 21] width 754 height 41
click at [748, 42] on icon "go back" at bounding box center [755, 42] width 14 height 14
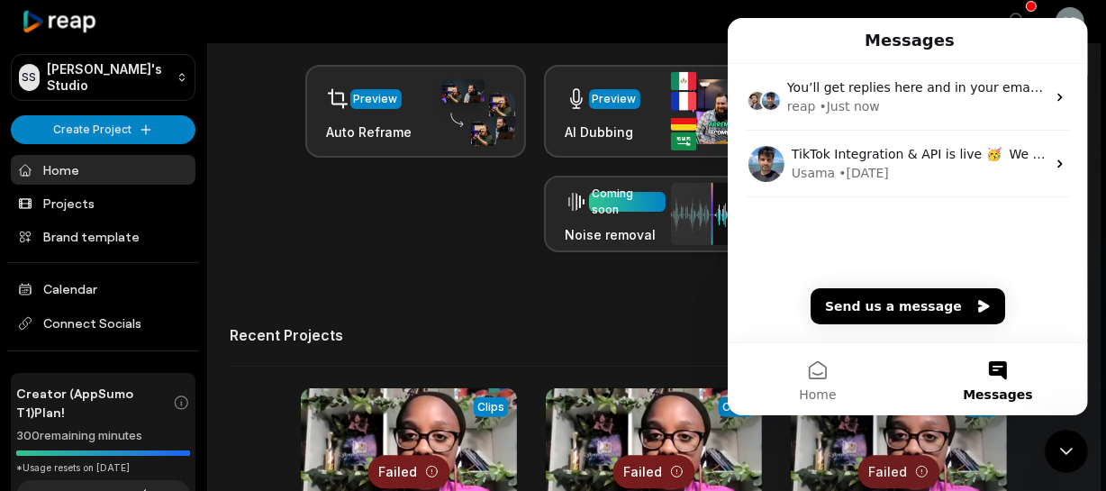
click at [688, 23] on div at bounding box center [606, 21] width 754 height 41
click at [827, 366] on button "Home" at bounding box center [817, 379] width 180 height 72
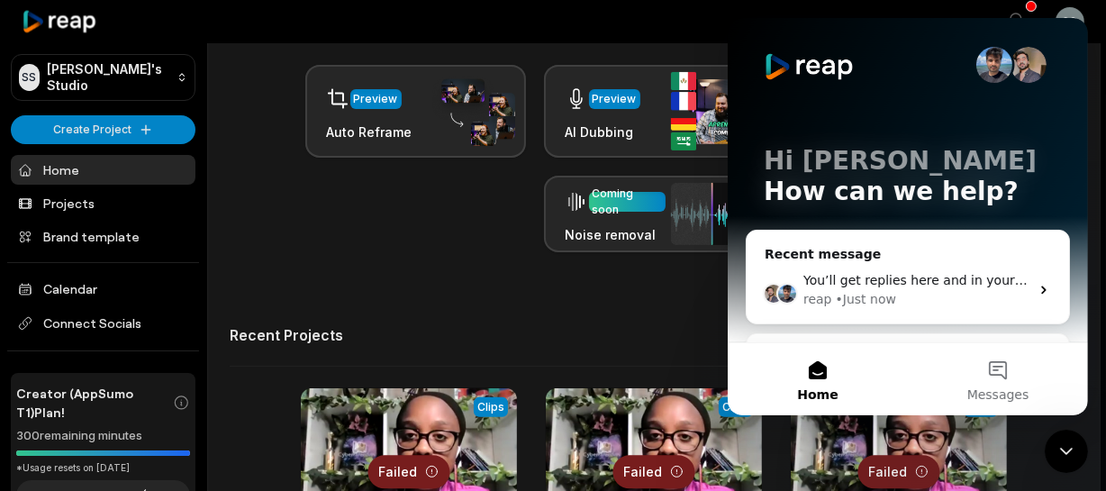
click at [559, 306] on div "Let's Get Started! Generate Clips From long videos generate social ready clips …" at bounding box center [653, 284] width 891 height 1207
